Goal: Task Accomplishment & Management: Manage account settings

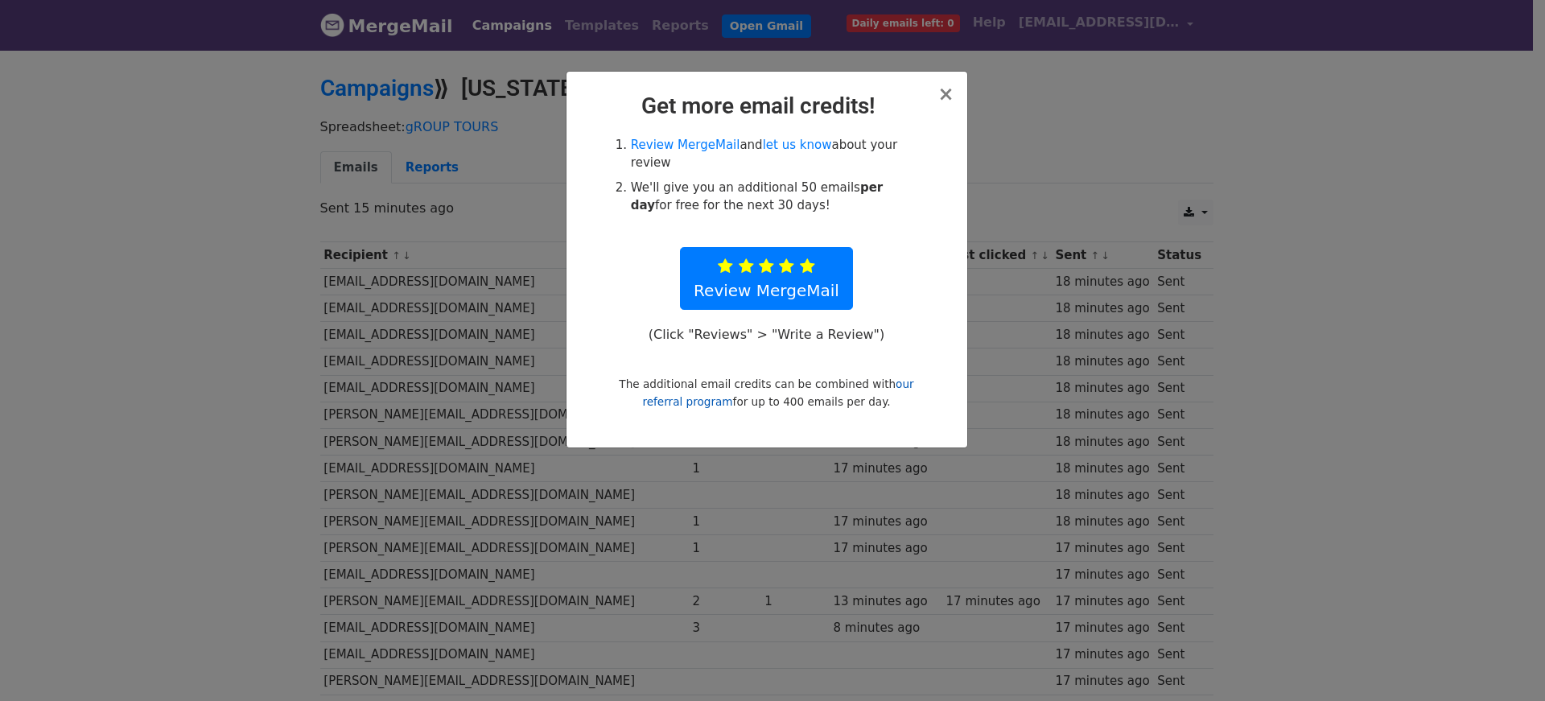
click at [896, 377] on link "our referral program" at bounding box center [777, 392] width 271 height 31
click at [942, 89] on span "×" at bounding box center [945, 94] width 16 height 23
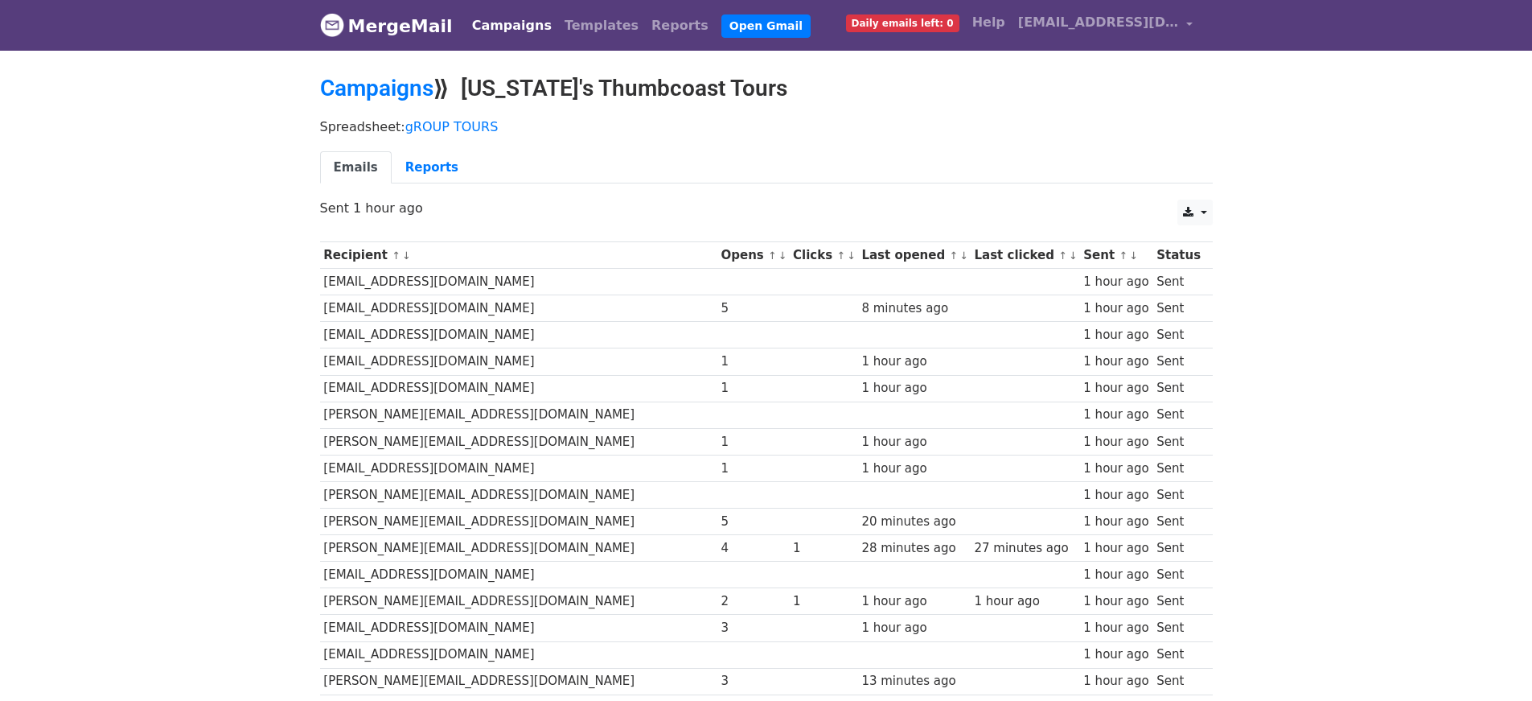
click at [931, 27] on span "Daily emails left: 0" at bounding box center [902, 23] width 113 height 18
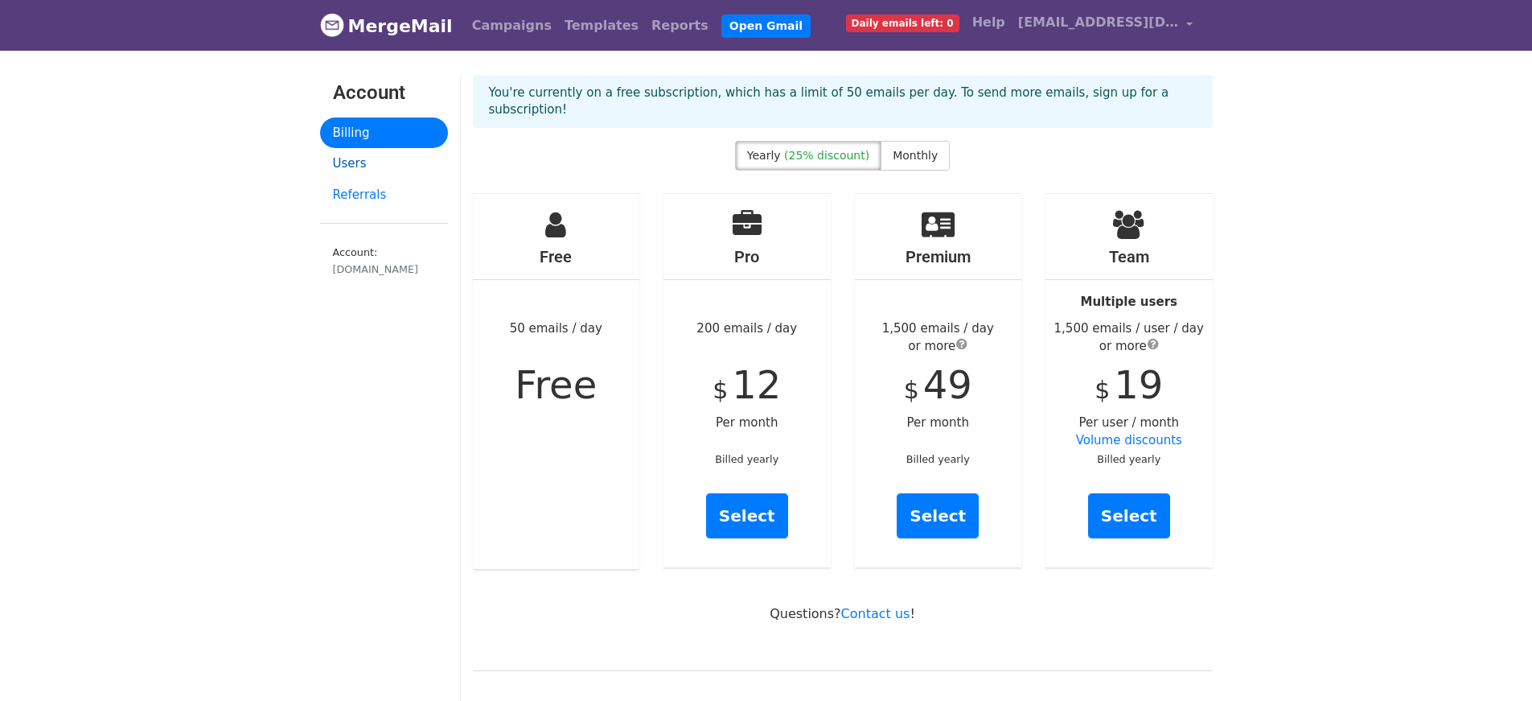
click at [356, 170] on link "Users" at bounding box center [384, 163] width 128 height 31
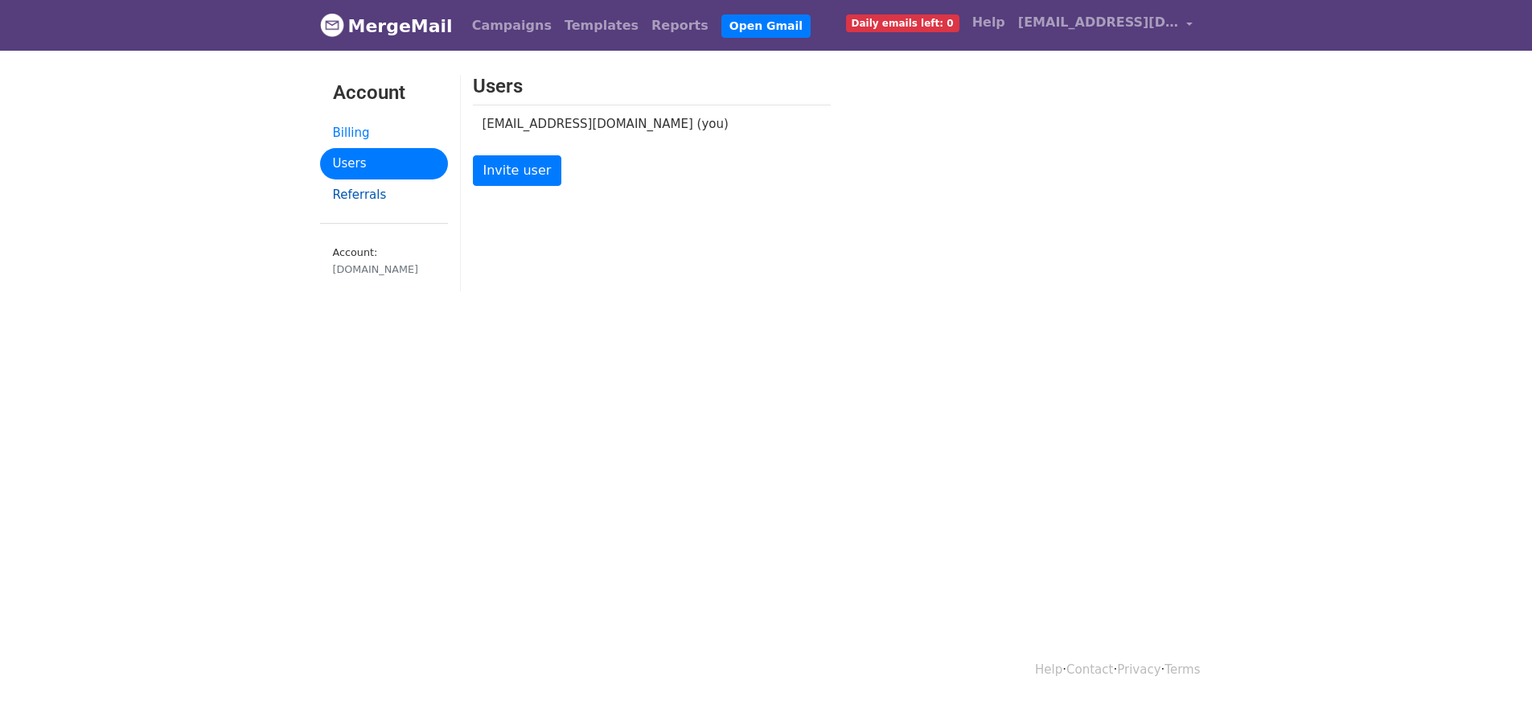
click at [361, 203] on link "Referrals" at bounding box center [384, 194] width 128 height 31
